Goal: Task Accomplishment & Management: Manage account settings

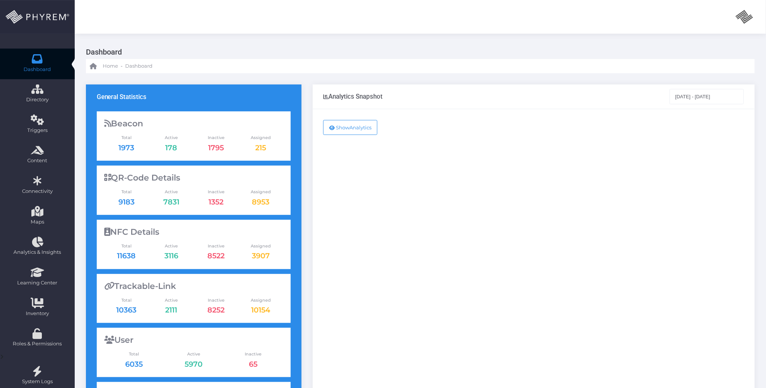
click at [501, 210] on div "Show Analytics" at bounding box center [534, 304] width 442 height 390
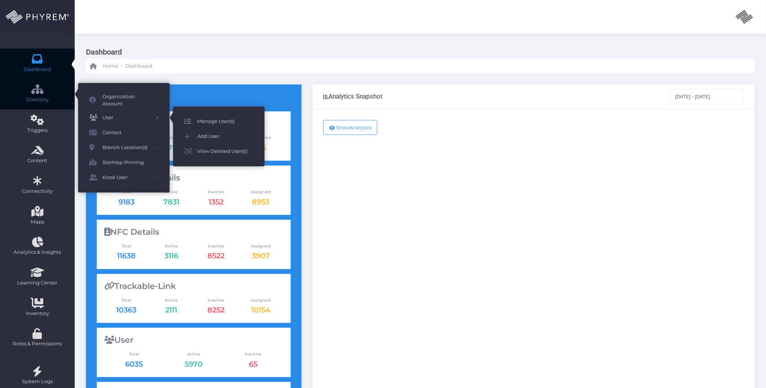
click at [200, 123] on span "Manage User(s)" at bounding box center [225, 122] width 56 height 10
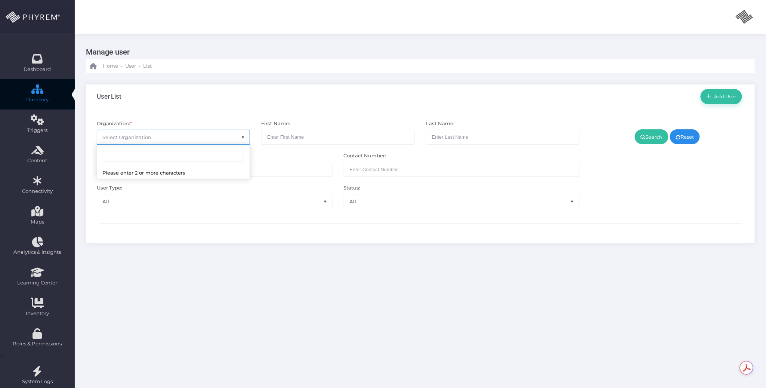
click at [166, 138] on span "Select Organization" at bounding box center [173, 137] width 153 height 14
type input "[PERSON_NAME]"
select select "4807"
click at [649, 133] on link "Search" at bounding box center [652, 136] width 34 height 15
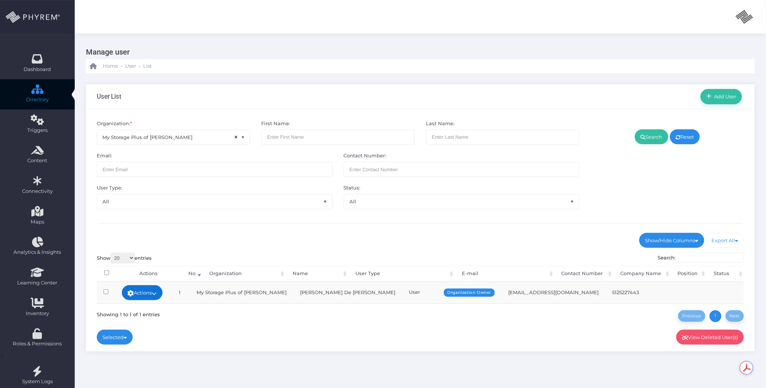
click at [157, 293] on icon at bounding box center [154, 293] width 5 height 0
click at [148, 347] on link "Sign In" at bounding box center [147, 350] width 49 height 14
